Goal: Task Accomplishment & Management: Use online tool/utility

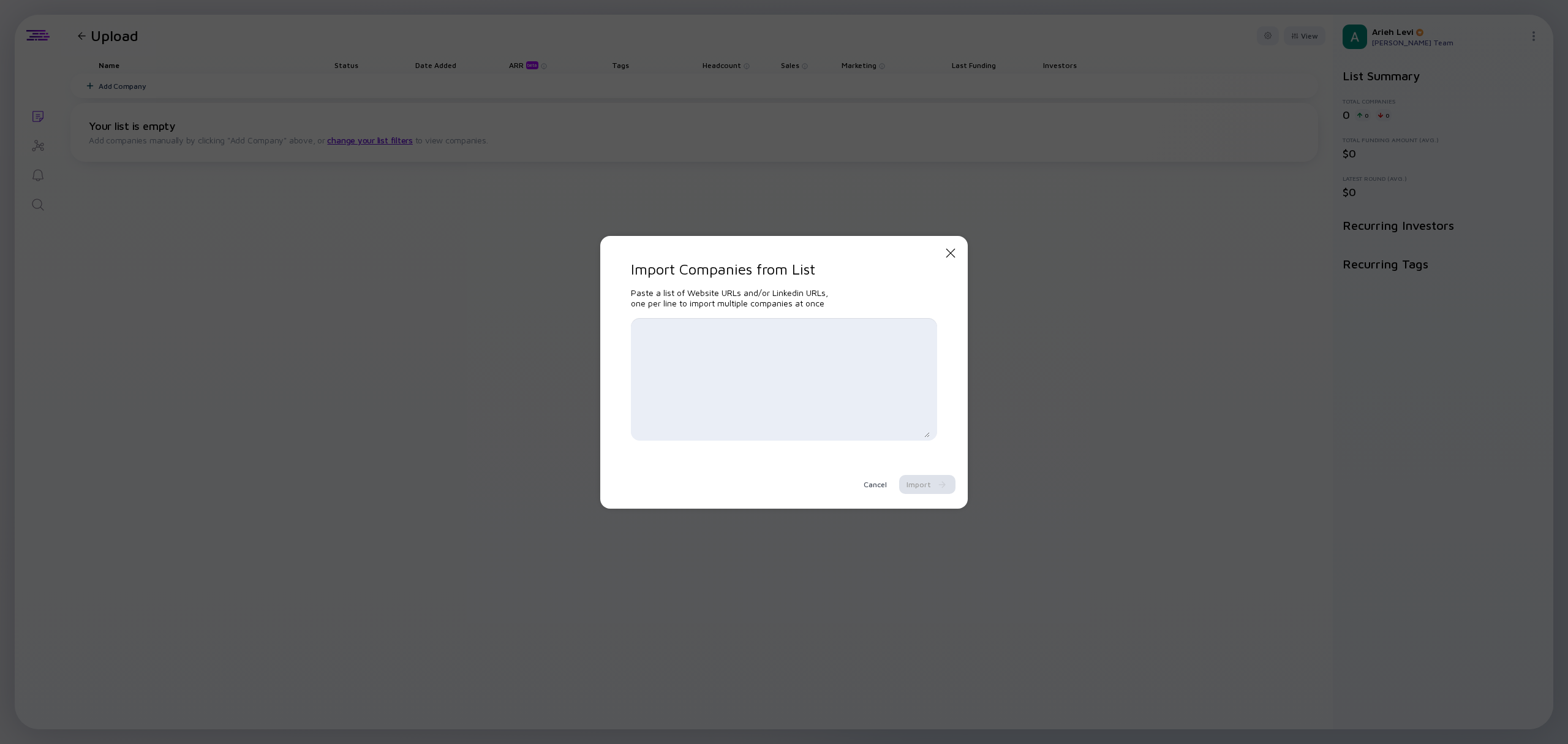
click at [825, 390] on textarea at bounding box center [784, 379] width 292 height 117
click at [715, 368] on textarea at bounding box center [784, 379] width 292 height 117
paste textarea "[DOMAIN_NAME] [URL][DOMAIN_NAME] [URL] [URL][DOMAIN_NAME] [DOMAIN_NAME] [URL][D…"
type textarea "[DOMAIN_NAME] [URL][DOMAIN_NAME] [URL] [URL][DOMAIN_NAME] [DOMAIN_NAME] [URL][D…"
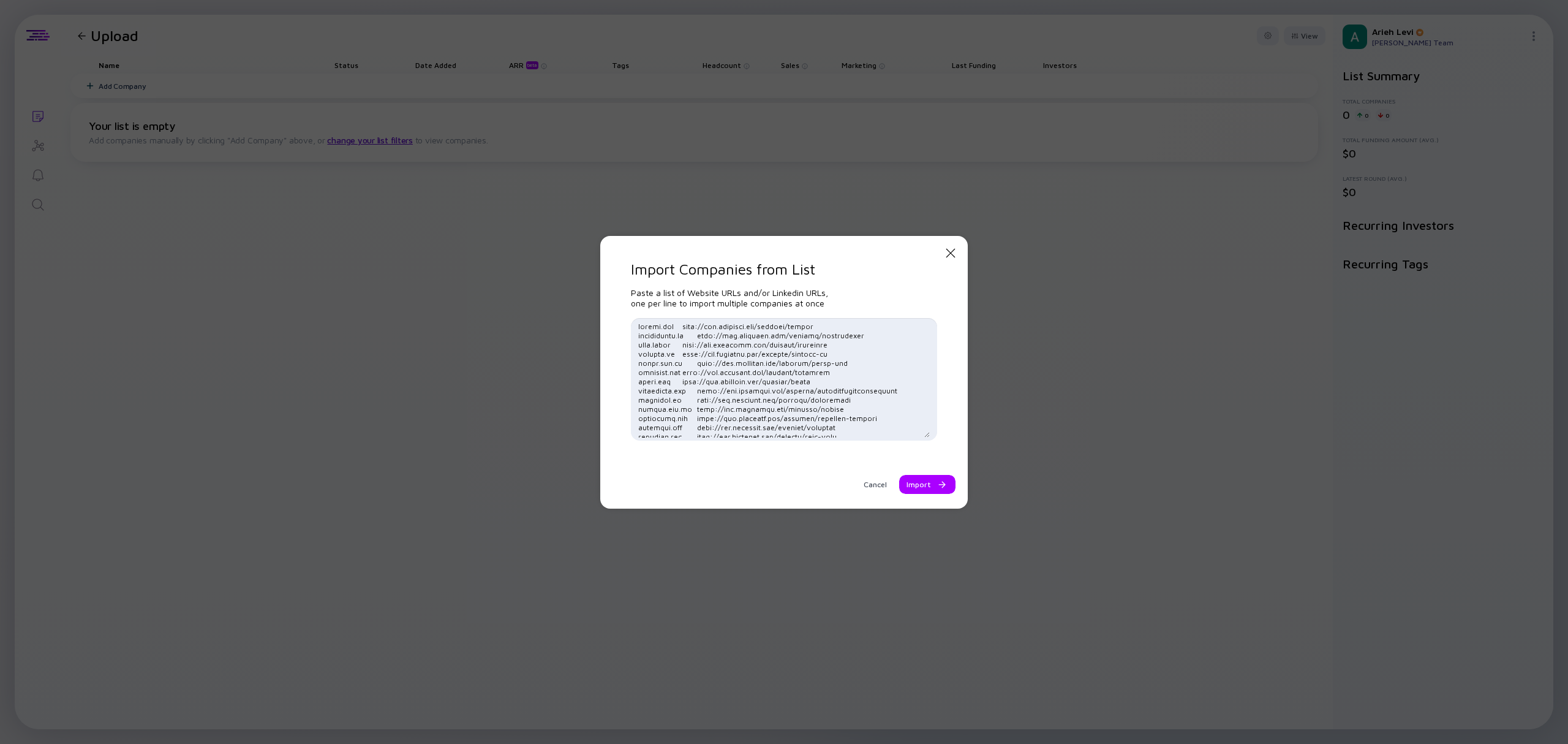
scroll to position [20410, 0]
click at [937, 486] on div at bounding box center [940, 485] width 8 height 8
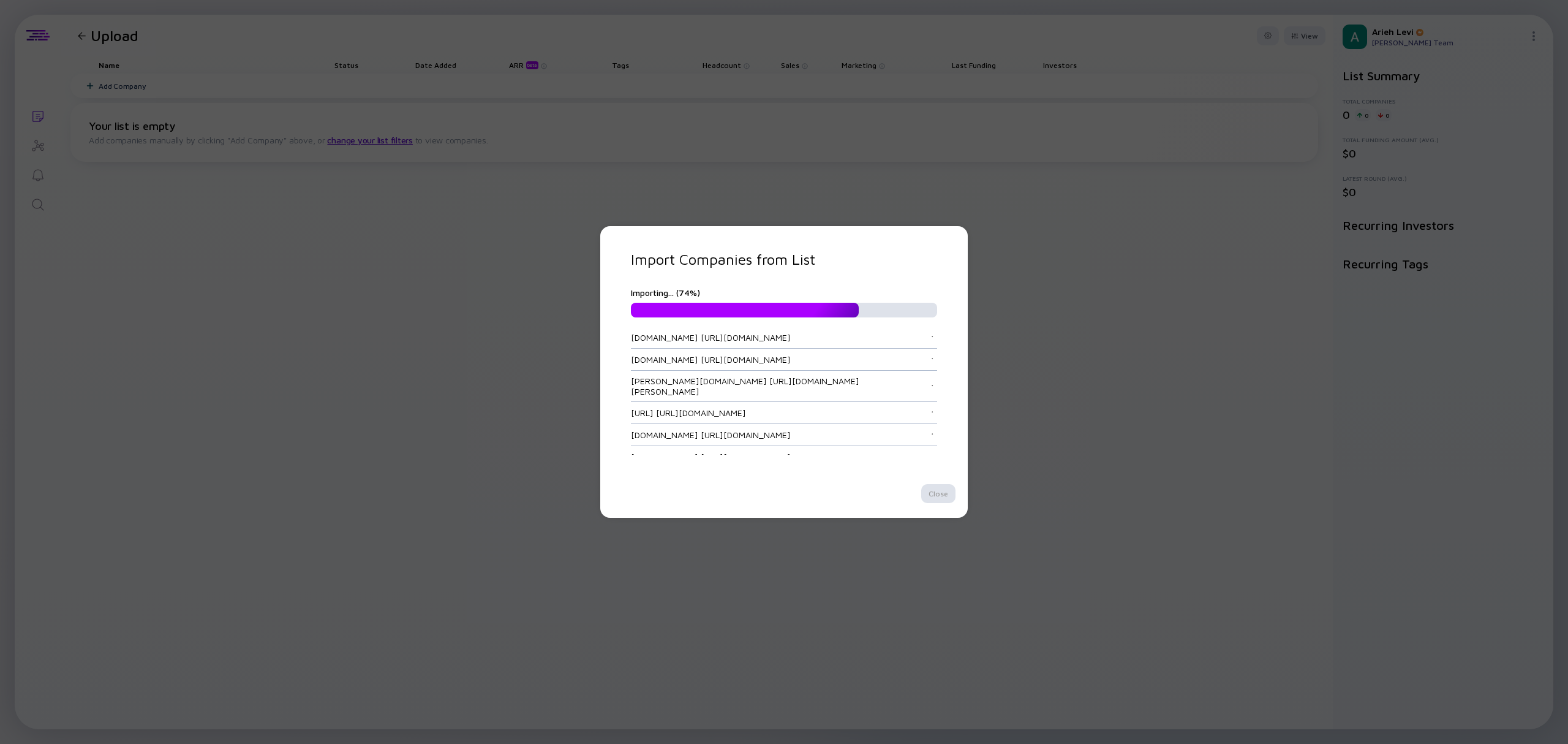
scroll to position [34956, 0]
click at [506, 484] on div "Import Companies from List Importing... ( 74 %) cashea.apphttp://[DOMAIN_NAME][…" at bounding box center [784, 372] width 1568 height 744
click at [457, 307] on div "Import Companies from List Importing... ( 74 %) cashea.apphttp://[DOMAIN_NAME][…" at bounding box center [784, 372] width 1568 height 744
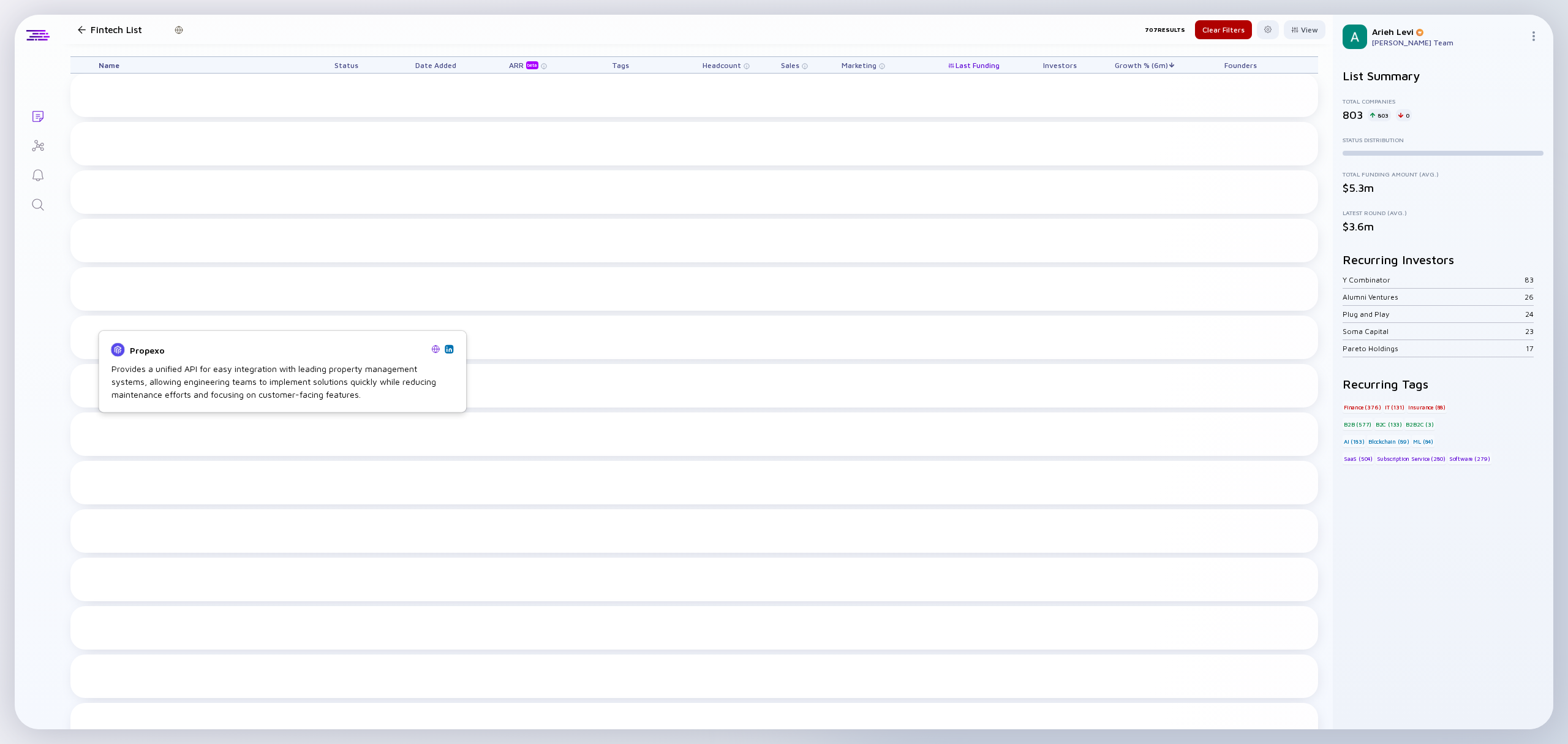
scroll to position [1798, 0]
